Goal: Check status

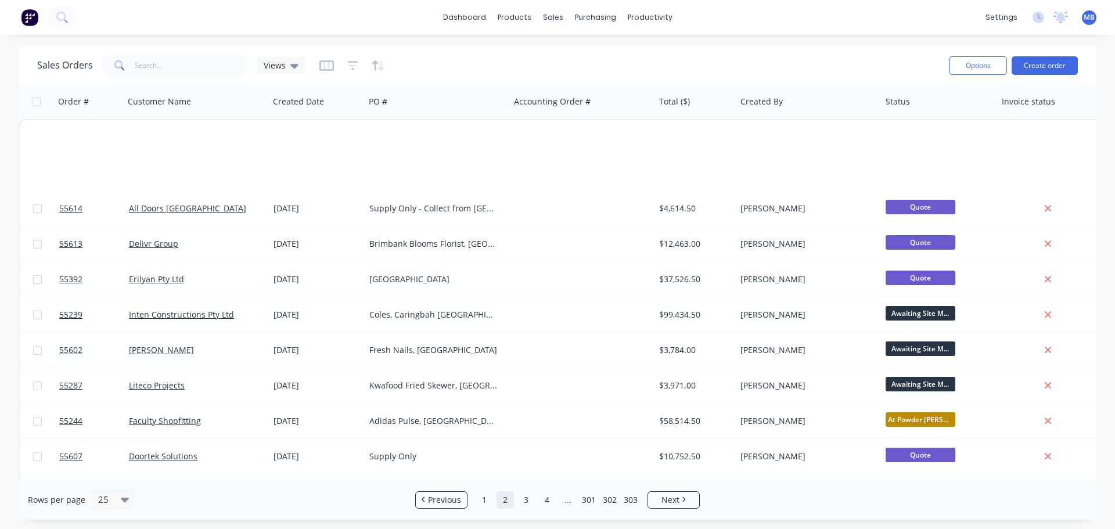
scroll to position [531, 0]
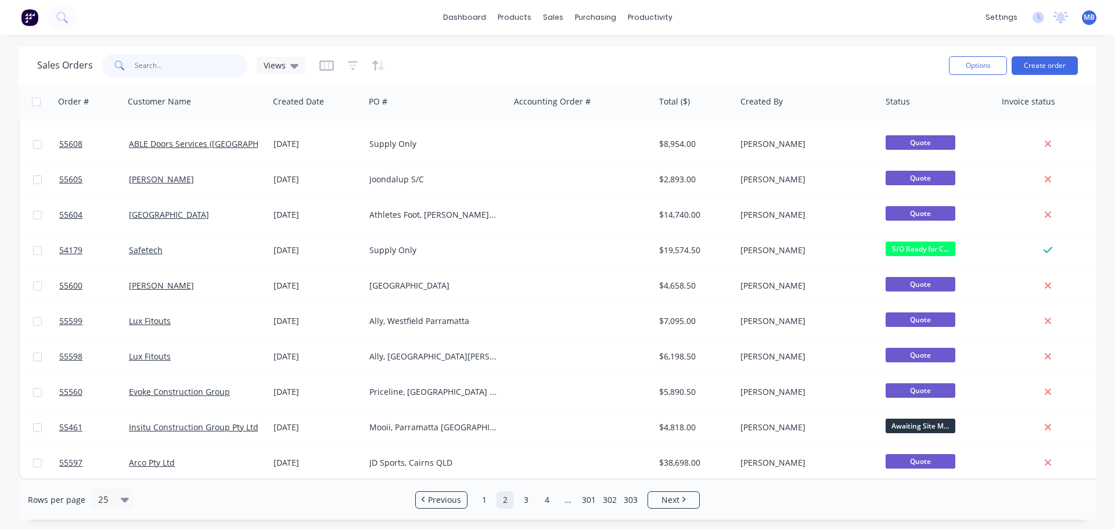
drag, startPoint x: 185, startPoint y: 68, endPoint x: 28, endPoint y: 45, distance: 159.0
click at [47, 66] on div "Sales Orders Views" at bounding box center [171, 65] width 268 height 23
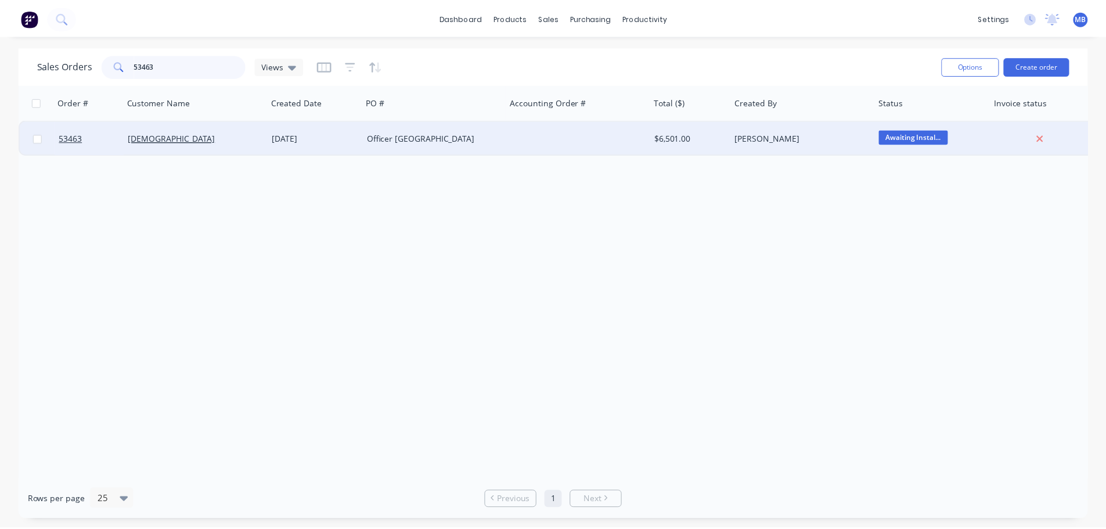
scroll to position [0, 0]
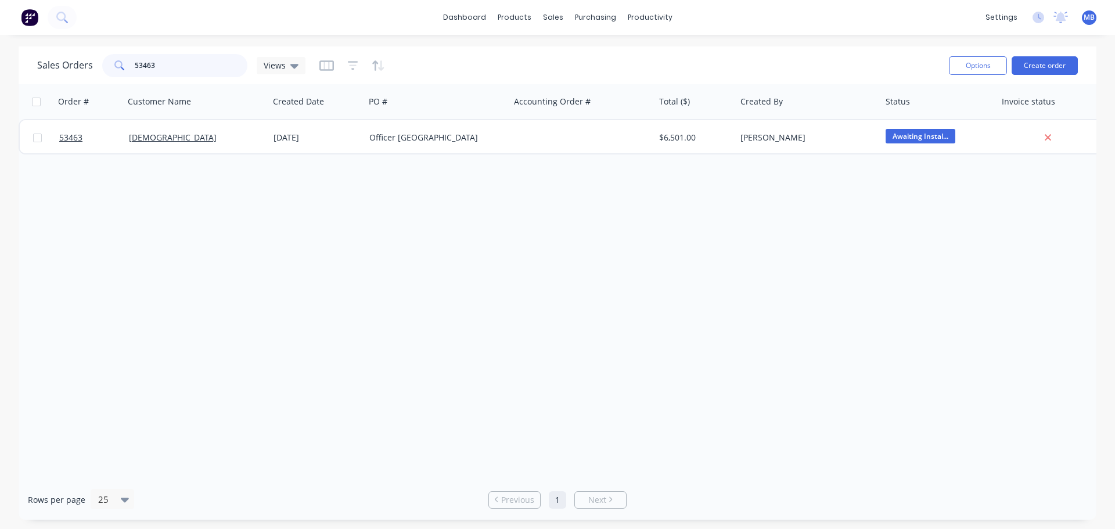
drag, startPoint x: 179, startPoint y: 70, endPoint x: 0, endPoint y: 67, distance: 178.8
click at [0, 67] on div "Sales Orders 53463 Views Options Create order Order # Customer Name Created Dat…" at bounding box center [557, 282] width 1115 height 473
drag, startPoint x: 174, startPoint y: 67, endPoint x: 0, endPoint y: 60, distance: 174.3
click at [53, 62] on div "Sales Orders 50247 Views" at bounding box center [171, 65] width 268 height 23
drag, startPoint x: 200, startPoint y: 73, endPoint x: 0, endPoint y: 56, distance: 201.0
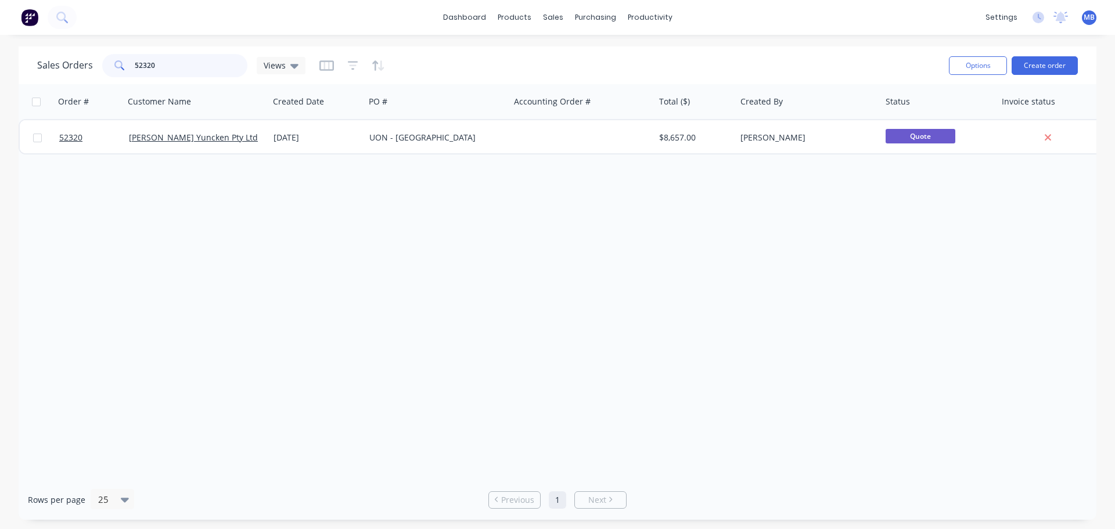
click at [9, 65] on div "Sales Orders 52320 Views Options Create order Order # Customer Name Created Dat…" at bounding box center [557, 282] width 1115 height 473
drag, startPoint x: 199, startPoint y: 68, endPoint x: 16, endPoint y: 59, distance: 182.5
click at [16, 59] on div "Sales Orders 54210 Views Options Create order Order # Customer Name Created Dat…" at bounding box center [557, 282] width 1115 height 473
drag, startPoint x: 160, startPoint y: 66, endPoint x: 134, endPoint y: 64, distance: 26.8
click at [135, 64] on input "54639" at bounding box center [191, 65] width 113 height 23
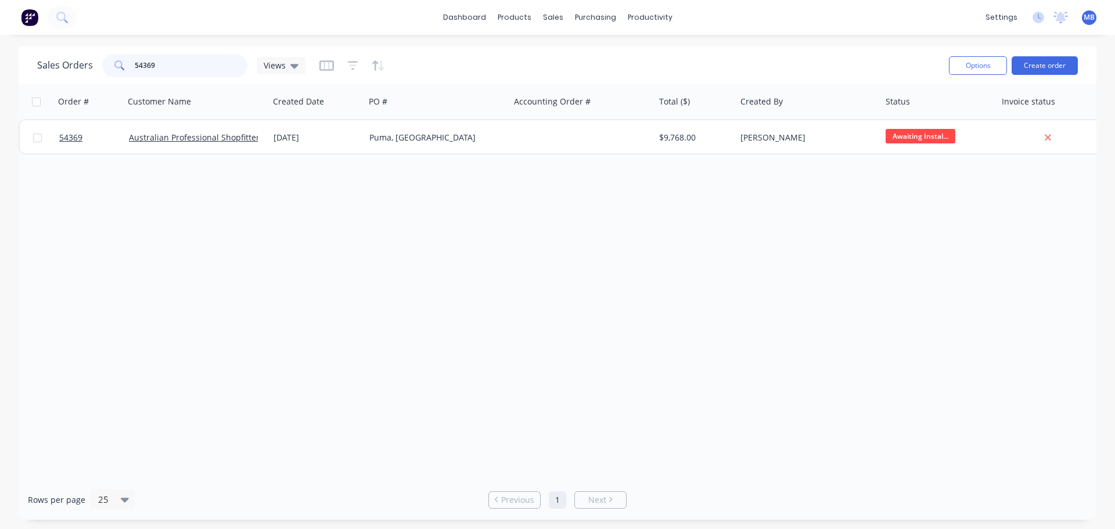
drag, startPoint x: 168, startPoint y: 67, endPoint x: 85, endPoint y: 62, distance: 83.1
click at [85, 62] on div "Sales Orders 54369 Views" at bounding box center [171, 65] width 268 height 23
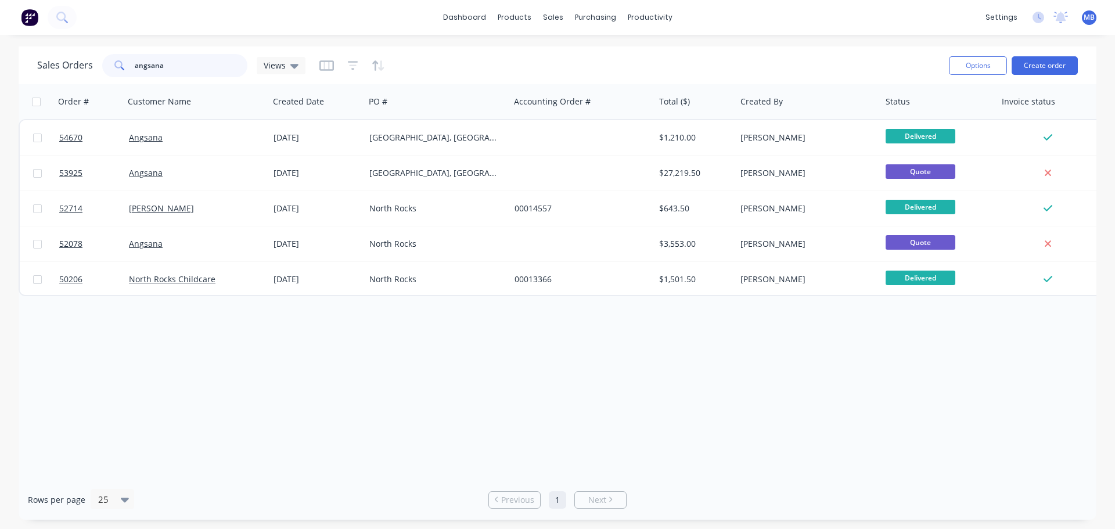
drag, startPoint x: 188, startPoint y: 73, endPoint x: 19, endPoint y: 48, distance: 170.8
click at [26, 50] on div "Sales Orders angsana Views Options Create order" at bounding box center [557, 65] width 1077 height 38
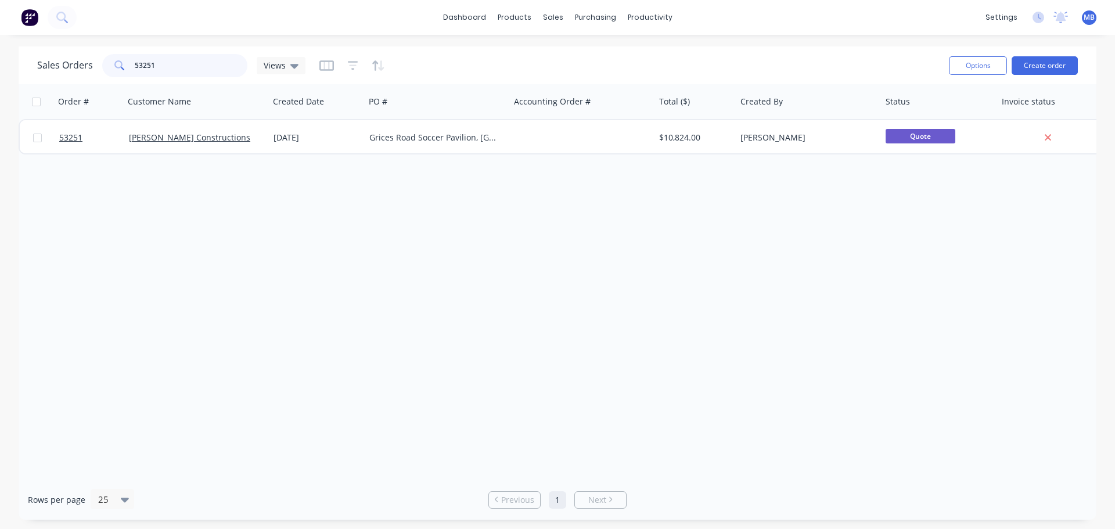
drag, startPoint x: 168, startPoint y: 63, endPoint x: 126, endPoint y: 60, distance: 41.9
click at [126, 60] on div "53251" at bounding box center [174, 65] width 145 height 23
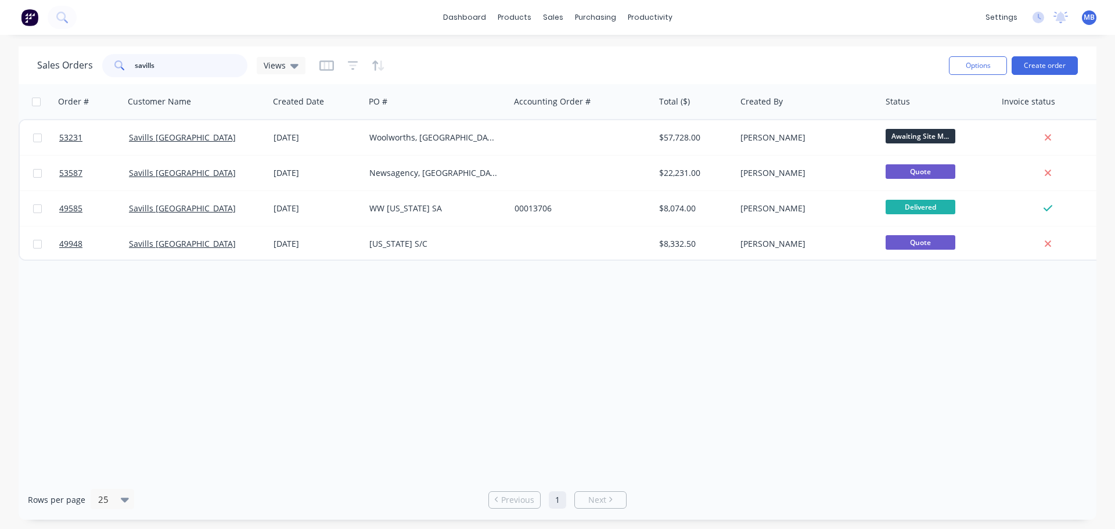
drag, startPoint x: 180, startPoint y: 65, endPoint x: 39, endPoint y: 60, distance: 141.1
click at [72, 70] on div "Sales Orders savills Views" at bounding box center [171, 65] width 268 height 23
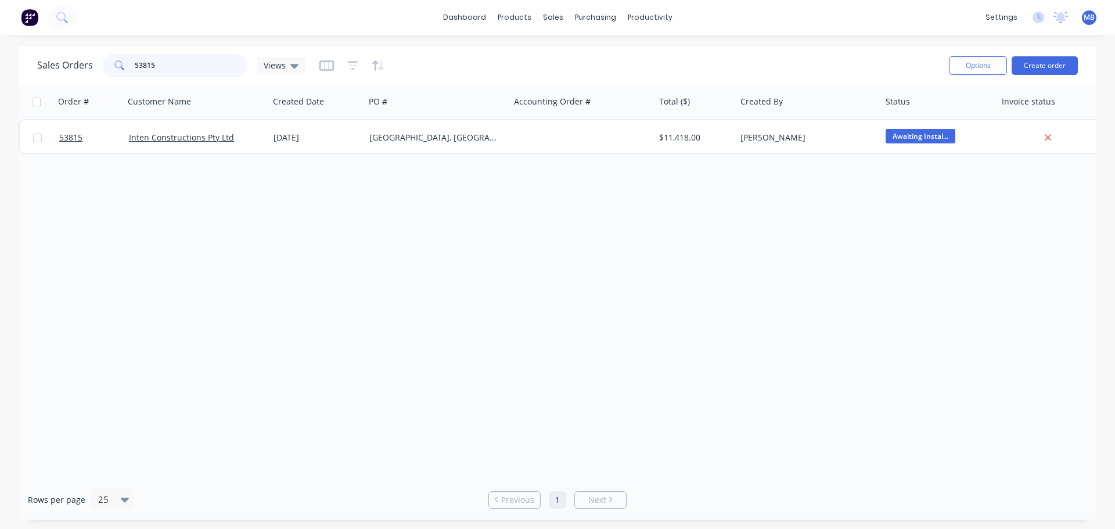
drag, startPoint x: 161, startPoint y: 71, endPoint x: 0, endPoint y: 2, distance: 175.0
click at [113, 62] on div "53815" at bounding box center [174, 65] width 145 height 23
drag, startPoint x: 174, startPoint y: 63, endPoint x: 100, endPoint y: 66, distance: 73.2
click at [100, 66] on div "Sales Orders 51304 Views" at bounding box center [171, 65] width 268 height 23
type input "5"
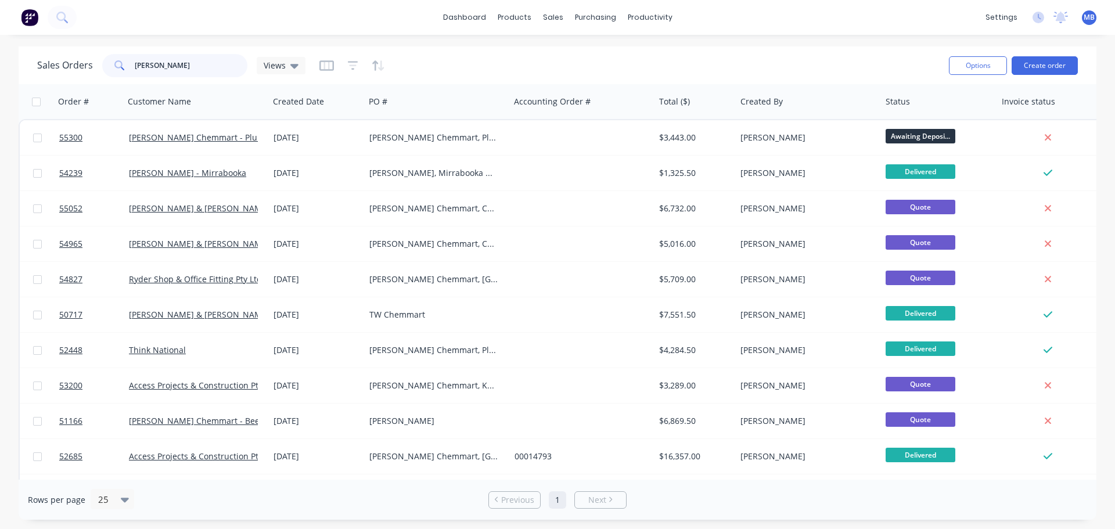
drag, startPoint x: 59, startPoint y: 56, endPoint x: 0, endPoint y: 2, distance: 79.7
click at [35, 54] on div "Sales Orders [PERSON_NAME] Views Options Create order" at bounding box center [557, 65] width 1077 height 38
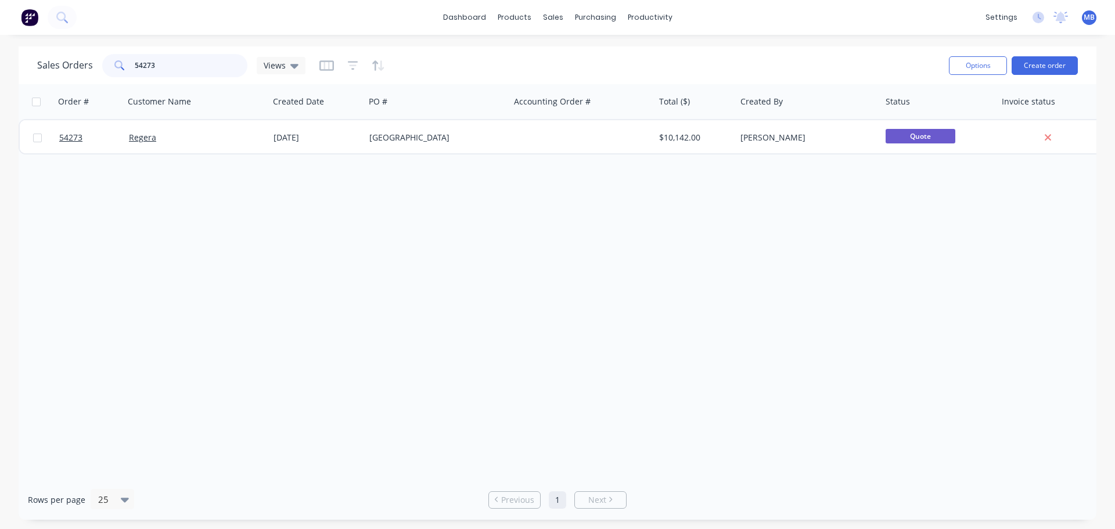
type input "54273"
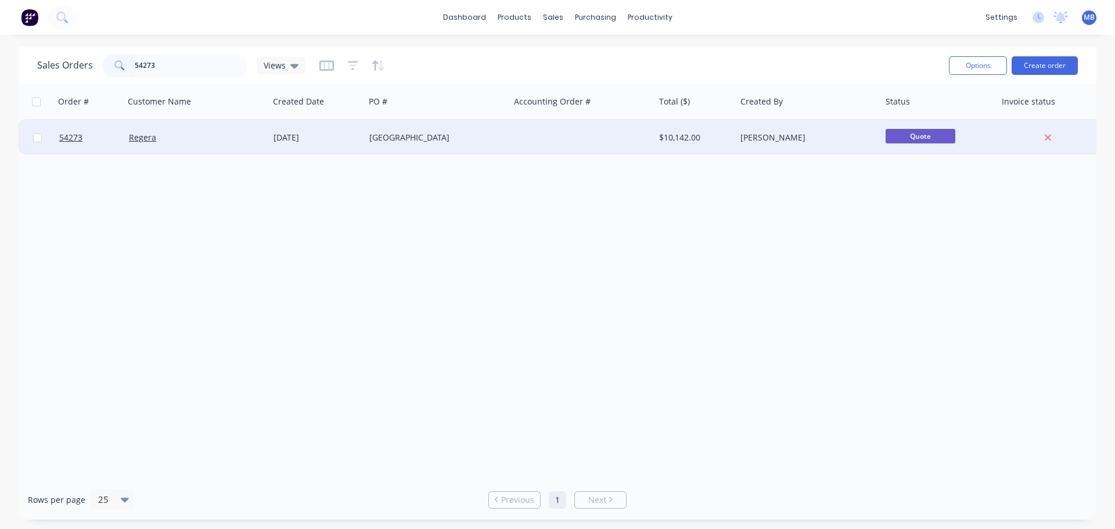
click at [575, 144] on div at bounding box center [582, 137] width 145 height 35
